Goal: Book appointment/travel/reservation

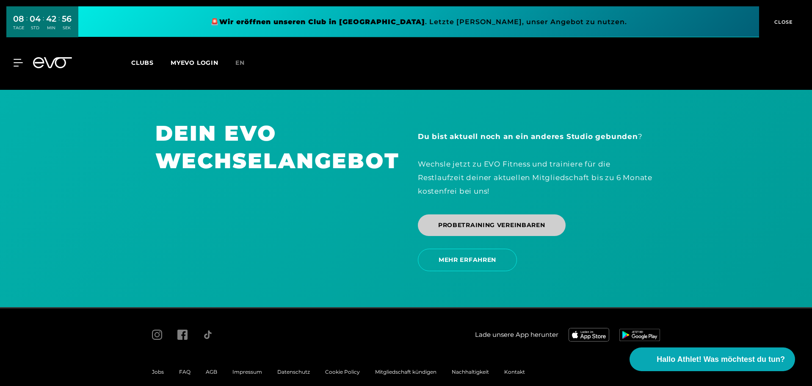
scroll to position [1764, 0]
click at [482, 220] on span "PROBETRAINING VEREINBAREN" at bounding box center [491, 224] width 107 height 9
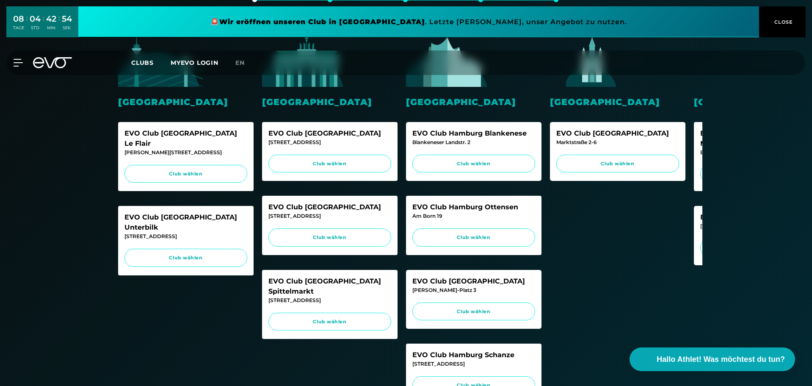
scroll to position [223, 0]
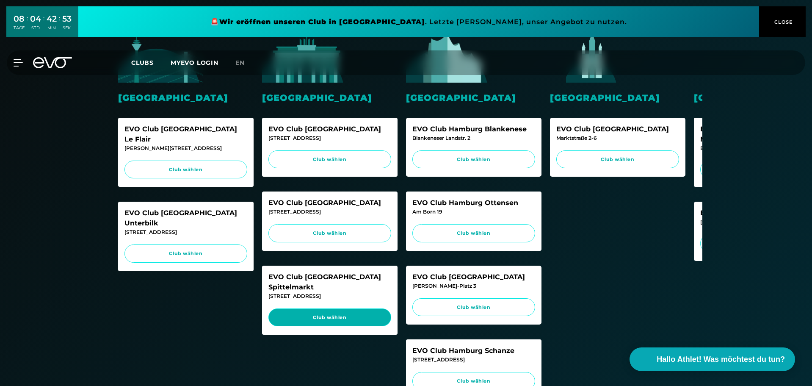
click at [332, 308] on link "Club wählen" at bounding box center [329, 317] width 123 height 18
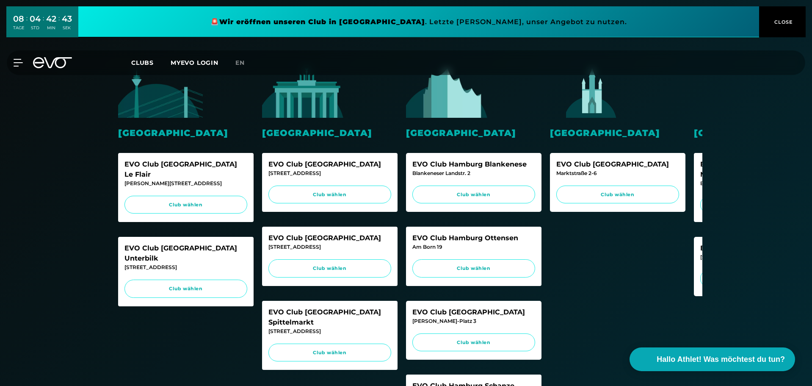
scroll to position [0, 0]
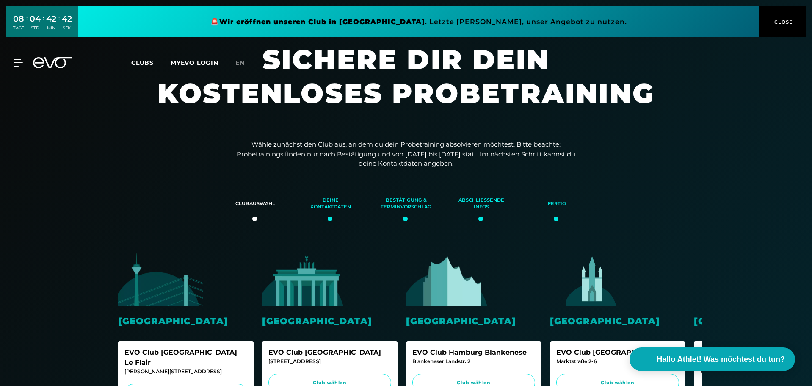
click at [51, 61] on icon at bounding box center [52, 62] width 39 height 11
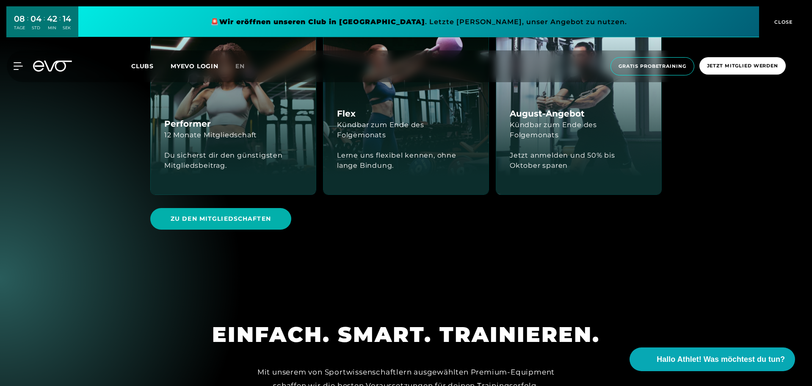
scroll to position [1861, 0]
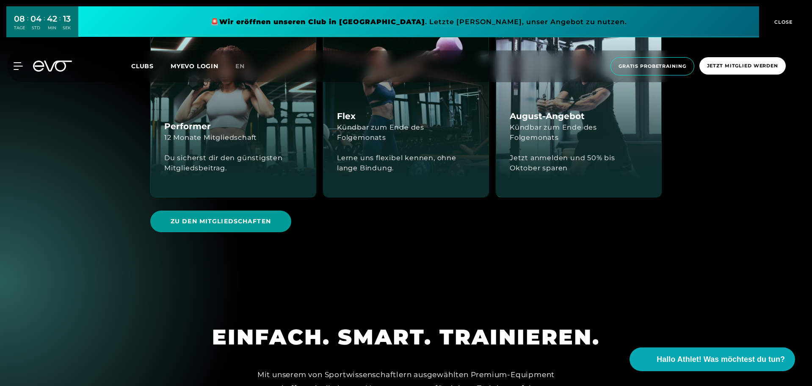
click at [228, 223] on span "Zu den Mitgliedschaften" at bounding box center [221, 221] width 100 height 9
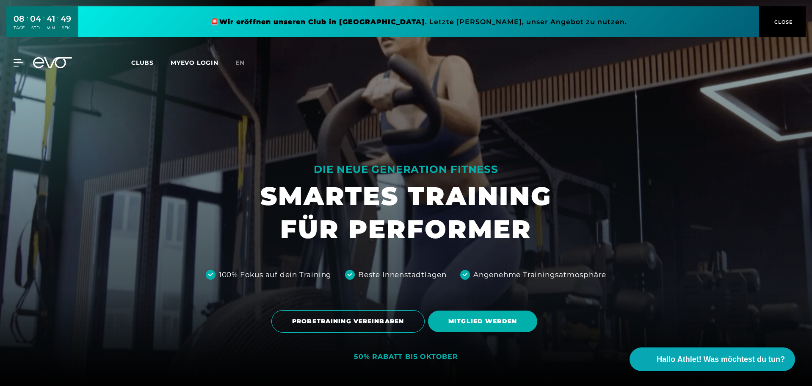
click at [783, 21] on span "CLOSE" at bounding box center [782, 22] width 21 height 8
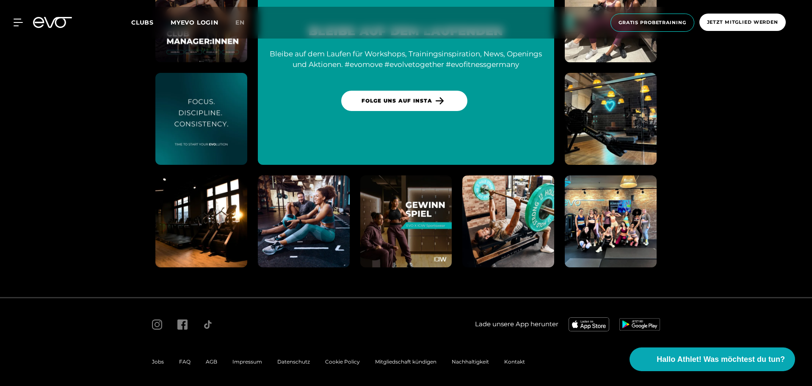
scroll to position [4447, 0]
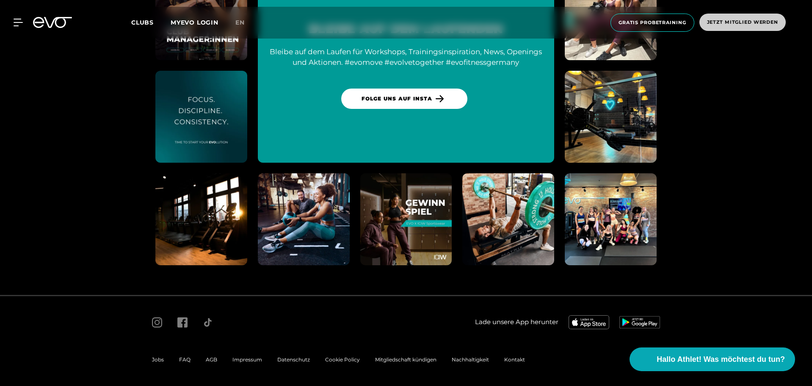
click at [720, 25] on span "Jetzt Mitglied werden" at bounding box center [742, 22] width 71 height 7
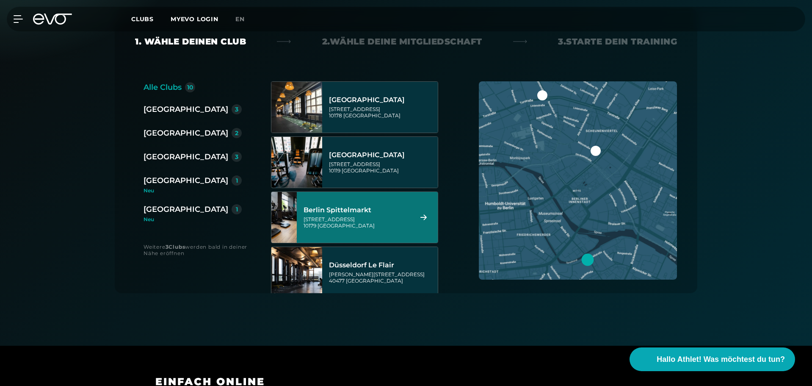
click at [360, 204] on div "[GEOGRAPHIC_DATA][STREET_ADDRESS]" at bounding box center [356, 216] width 106 height 37
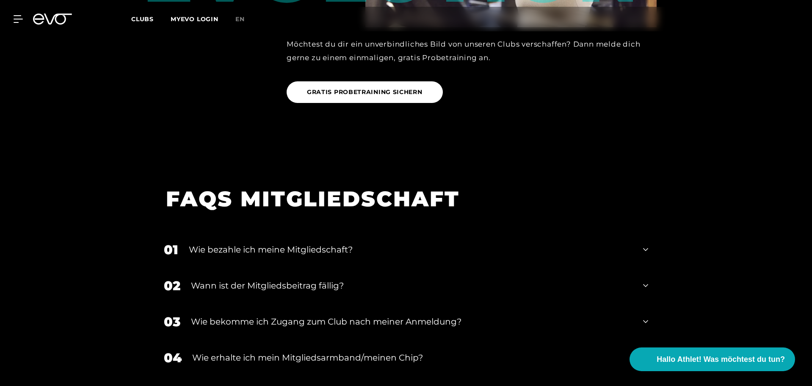
scroll to position [1264, 0]
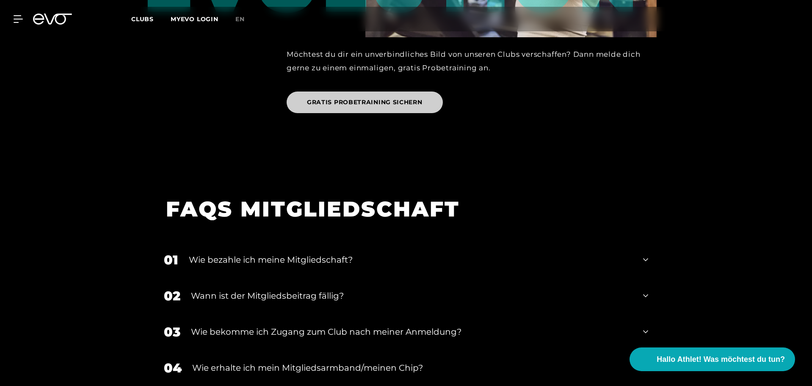
click at [360, 95] on span "GRATIS PROBETRAINING SICHERN" at bounding box center [365, 102] width 156 height 22
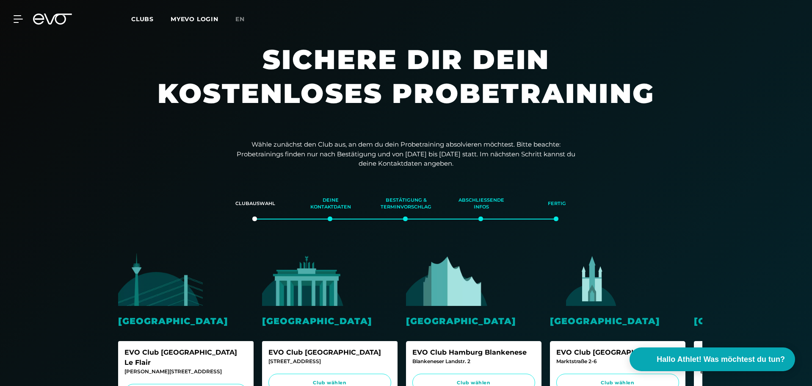
scroll to position [248, 0]
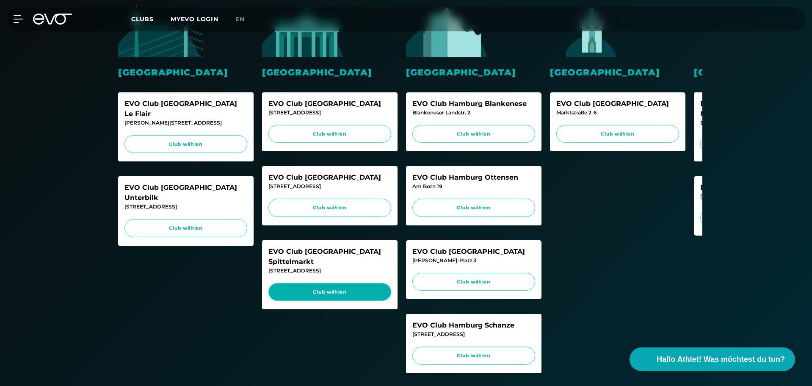
click at [319, 288] on span "Club wählen" at bounding box center [329, 291] width 107 height 7
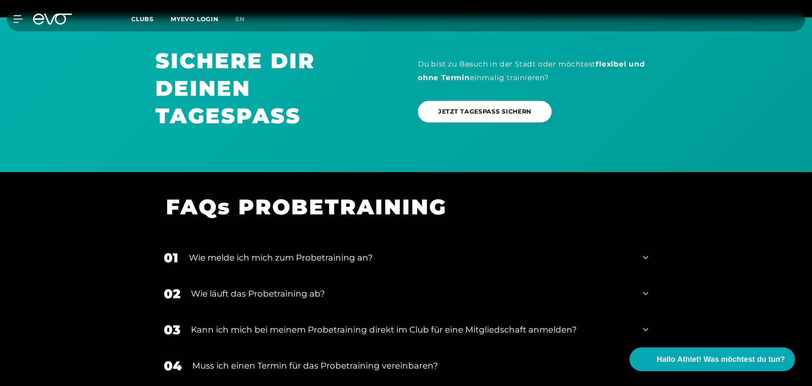
scroll to position [921, 0]
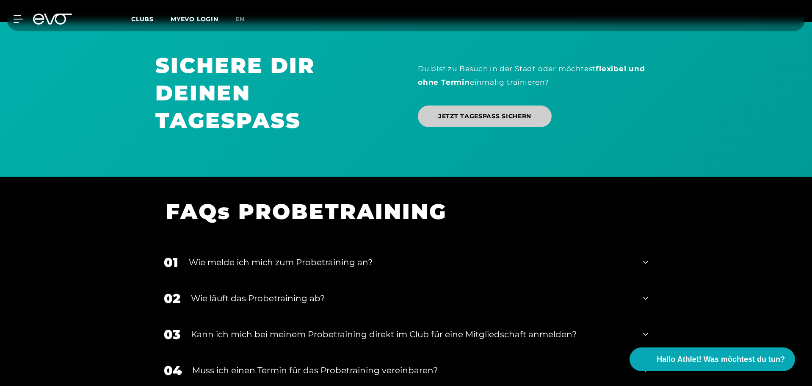
click at [473, 121] on span "JETZT TAGESPASS SICHERN" at bounding box center [484, 116] width 93 height 9
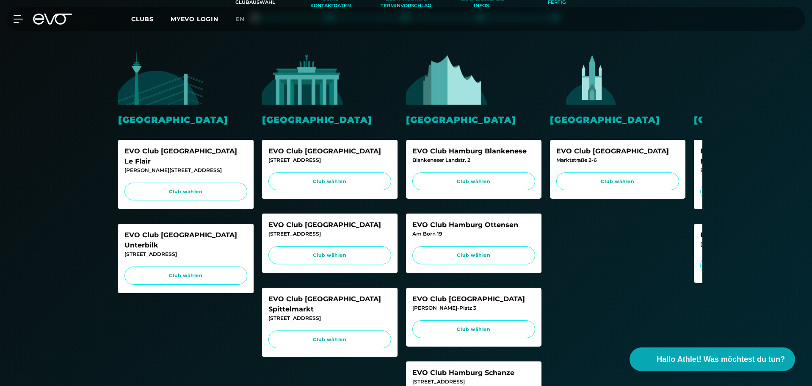
scroll to position [0, 0]
